Goal: Check status: Check status

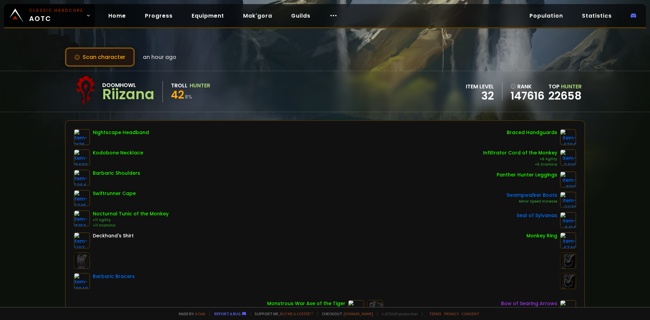
click at [102, 58] on button "Scan character" at bounding box center [100, 56] width 70 height 19
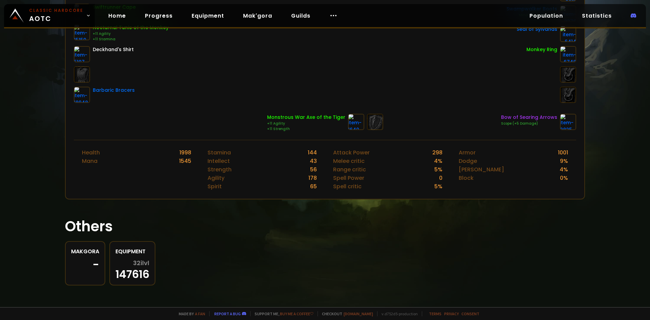
scroll to position [17, 0]
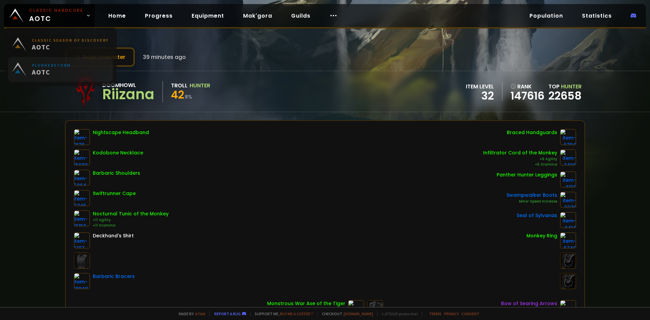
click at [109, 60] on link "Plunderstorm AOTC" at bounding box center [60, 71] width 105 height 25
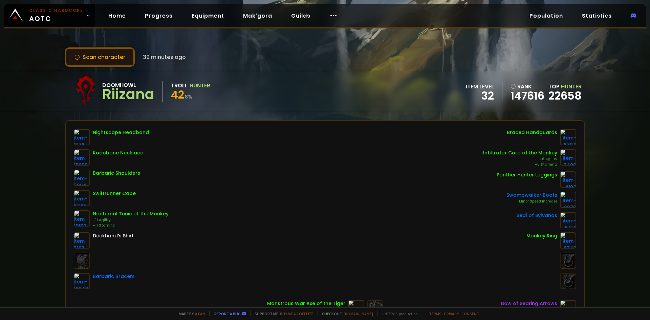
click at [122, 56] on button "Scan character" at bounding box center [100, 56] width 70 height 19
